Goal: Task Accomplishment & Management: Manage account settings

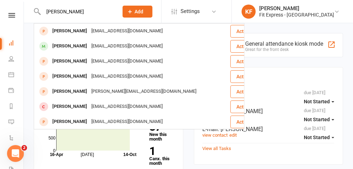
type input "[PERSON_NAME]"
click at [89, 45] on div "[EMAIL_ADDRESS][DOMAIN_NAME]" at bounding box center [126, 46] width 75 height 10
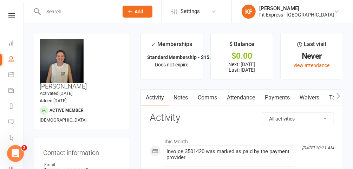
click at [273, 95] on link "Payments" at bounding box center [277, 97] width 35 height 16
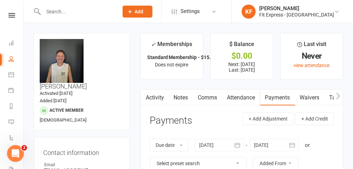
click at [182, 99] on link "Notes" at bounding box center [181, 97] width 24 height 16
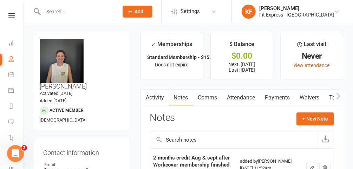
click at [274, 98] on link "Payments" at bounding box center [277, 97] width 35 height 16
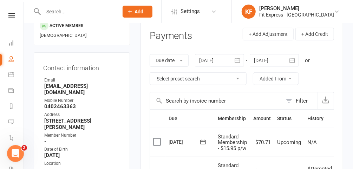
scroll to position [83, 0]
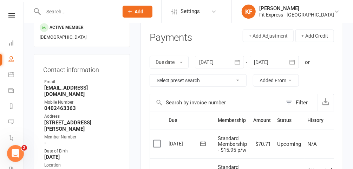
click at [209, 57] on div at bounding box center [219, 62] width 49 height 13
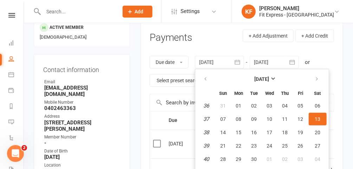
scroll to position [91, 0]
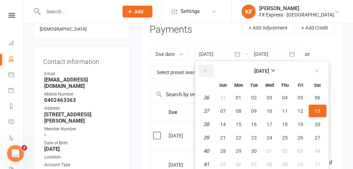
click at [203, 71] on button "button" at bounding box center [206, 71] width 15 height 13
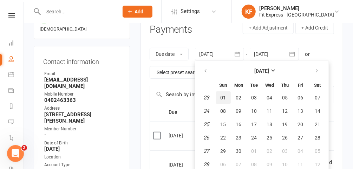
click at [224, 101] on button "01" at bounding box center [223, 97] width 15 height 13
type input "[DATE]"
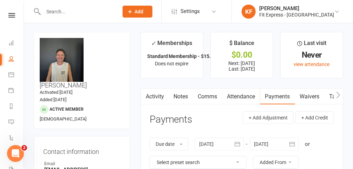
scroll to position [0, 0]
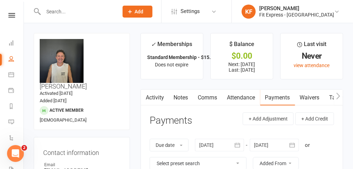
click at [94, 11] on input "text" at bounding box center [77, 12] width 72 height 10
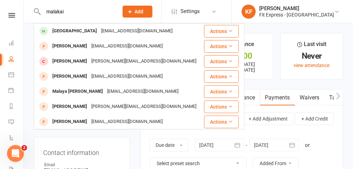
type input "malakai"
click at [79, 32] on div "[GEOGRAPHIC_DATA]" at bounding box center [74, 31] width 49 height 10
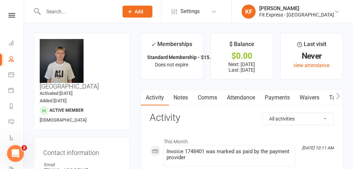
click at [76, 13] on input "text" at bounding box center [77, 12] width 72 height 10
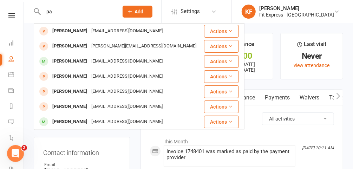
type input "p"
